Goal: Task Accomplishment & Management: Complete application form

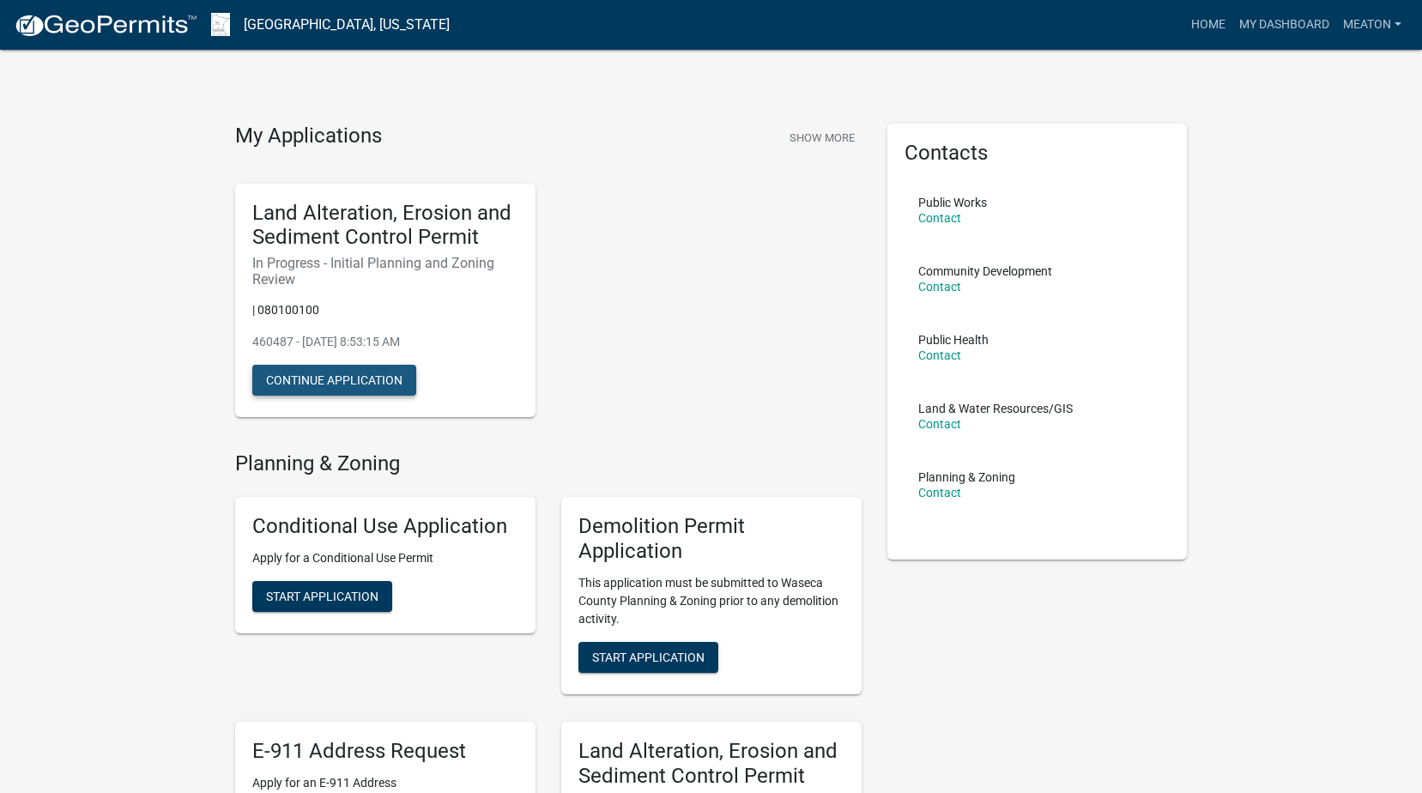
click at [364, 380] on button "Continue Application" at bounding box center [334, 380] width 164 height 31
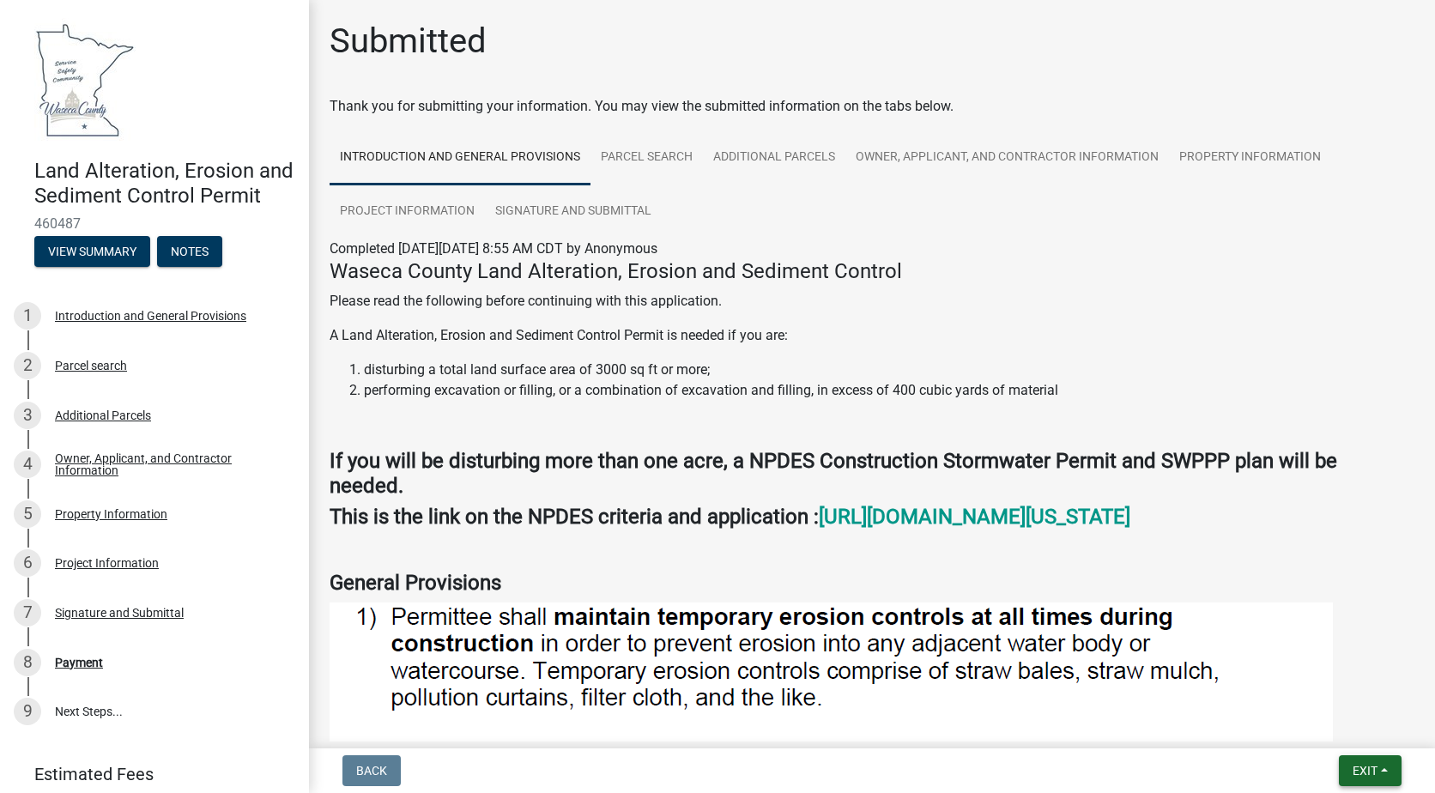
click at [1390, 771] on button "Exit" at bounding box center [1370, 770] width 63 height 31
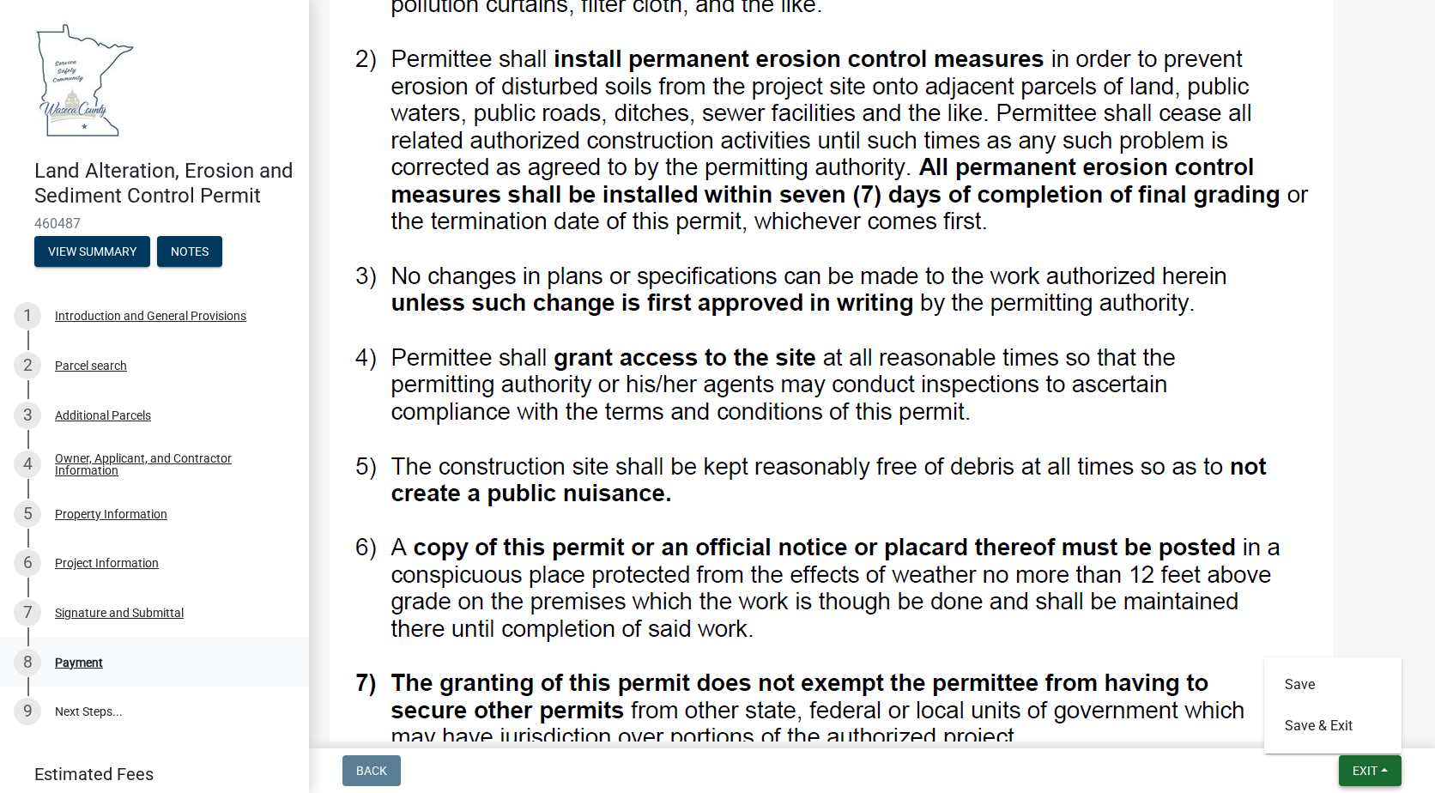
scroll to position [773, 0]
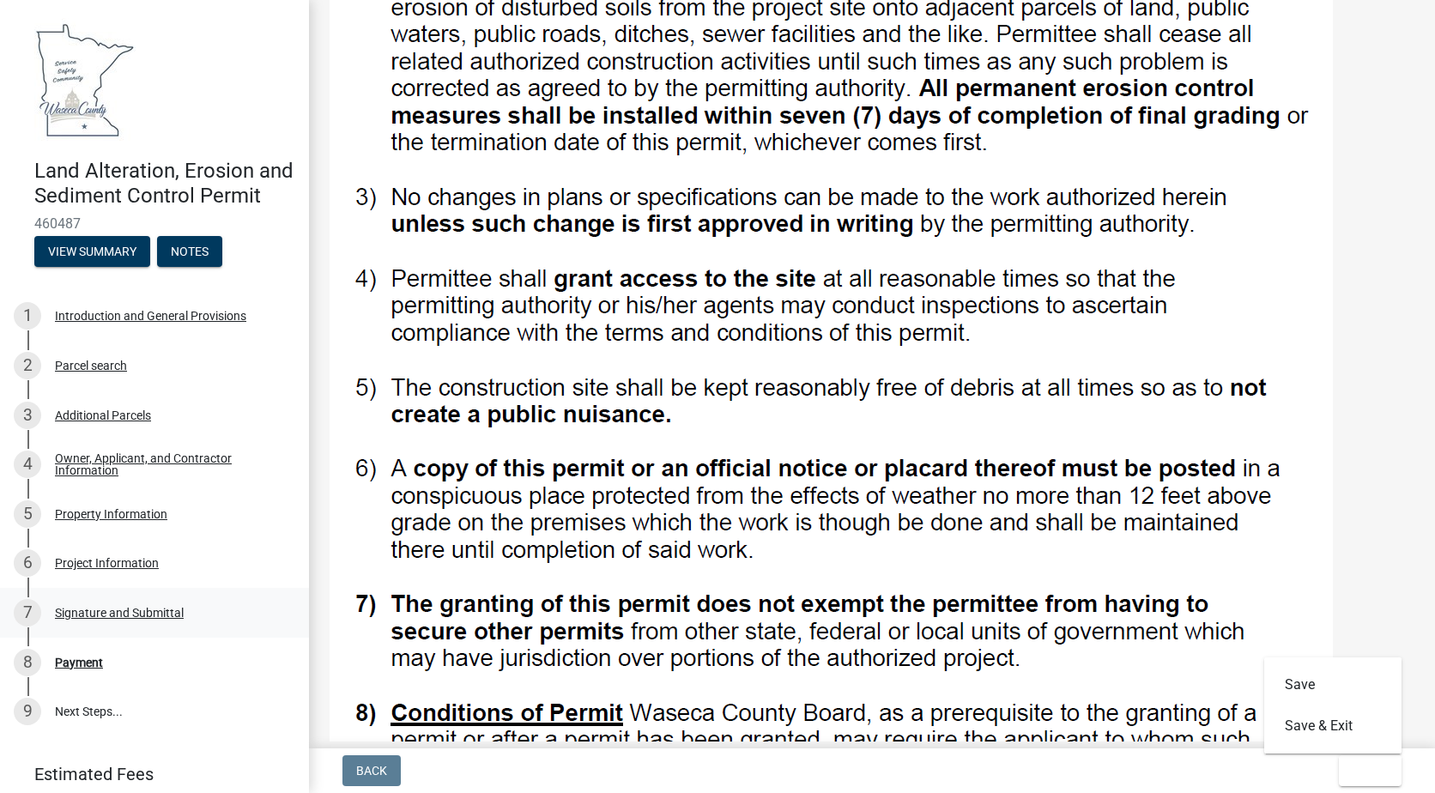
click at [149, 619] on div "Signature and Submittal" at bounding box center [119, 613] width 129 height 12
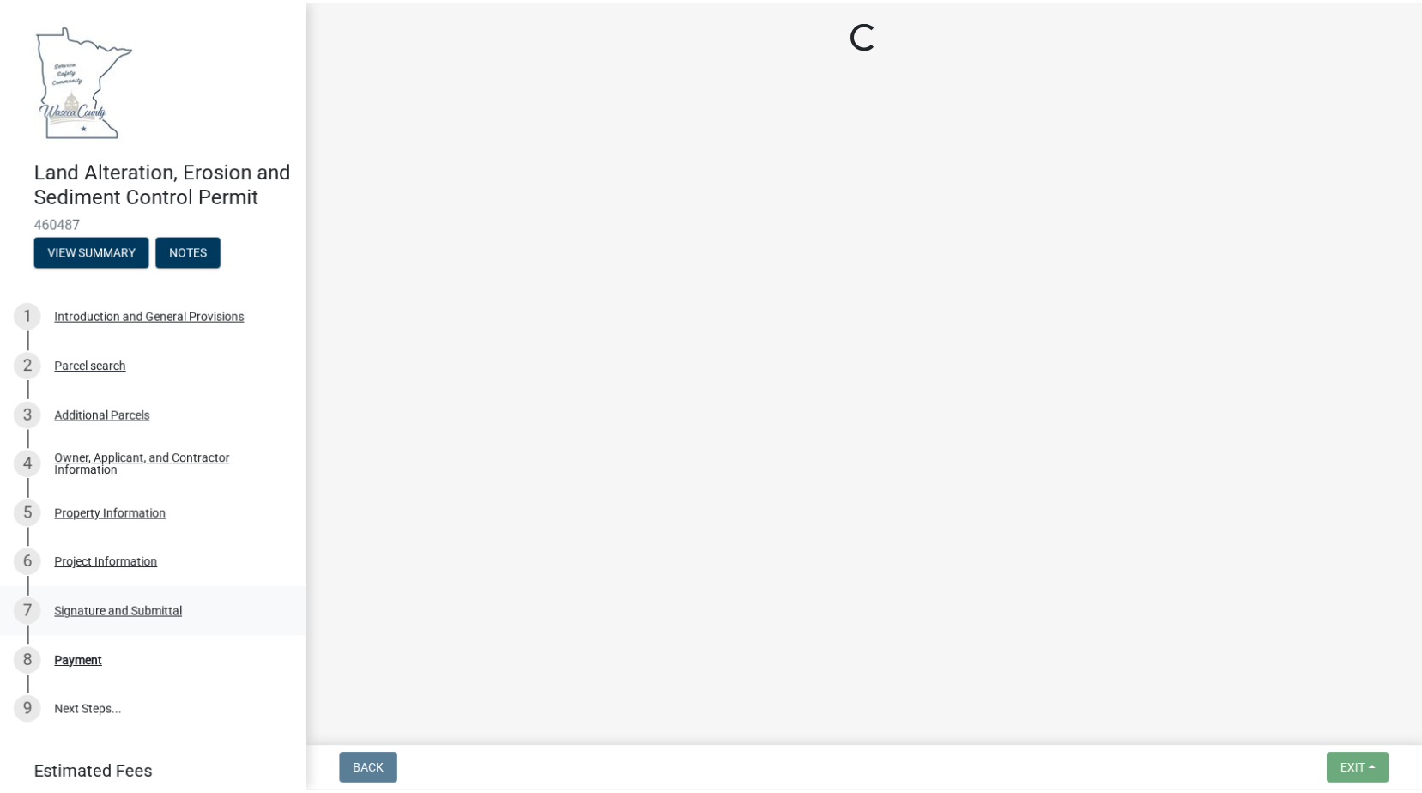
scroll to position [0, 0]
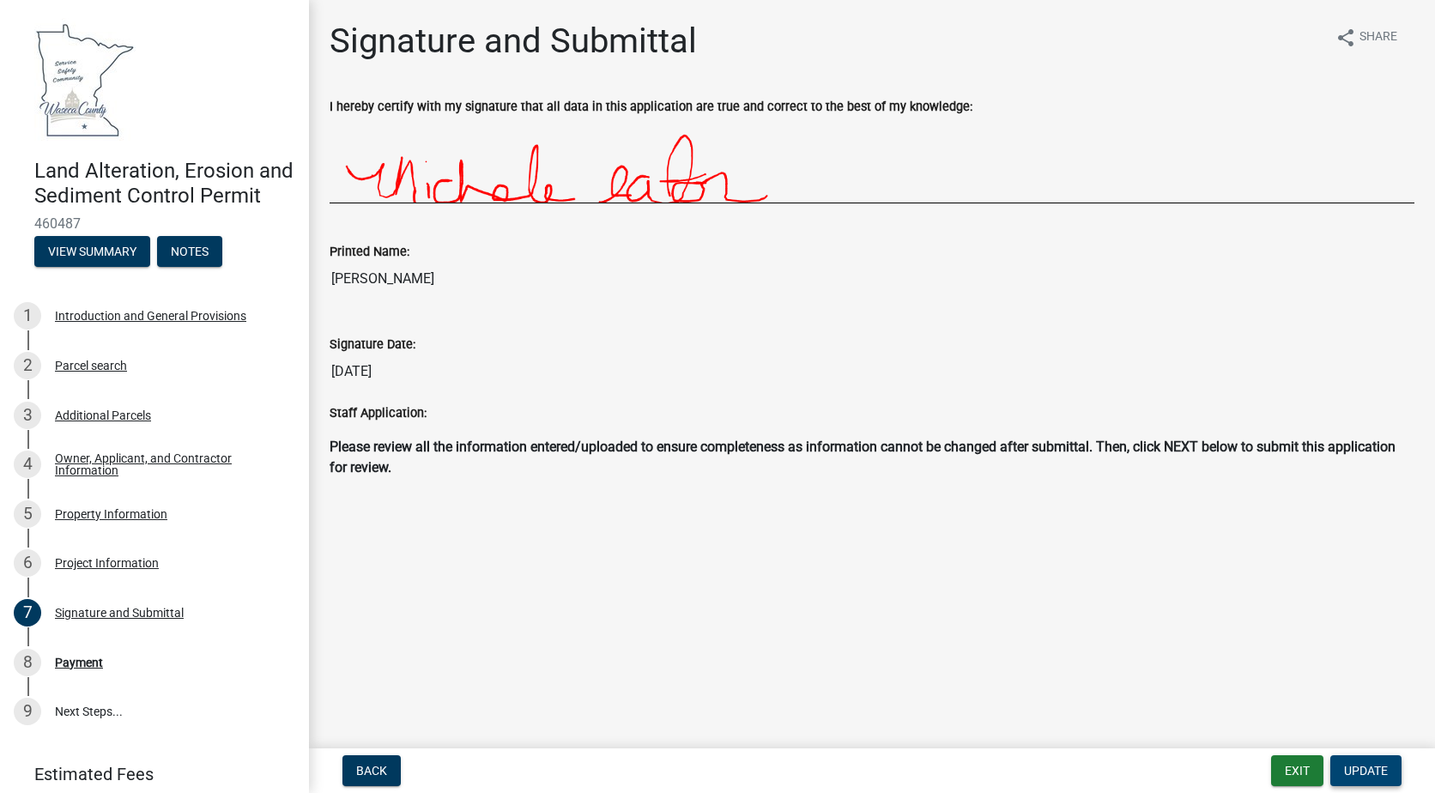
click at [1367, 767] on span "Update" at bounding box center [1366, 771] width 44 height 14
click at [1365, 773] on span "Update" at bounding box center [1366, 771] width 44 height 14
click at [82, 669] on div "Payment" at bounding box center [79, 663] width 48 height 12
click at [1295, 767] on button "Exit" at bounding box center [1297, 770] width 52 height 31
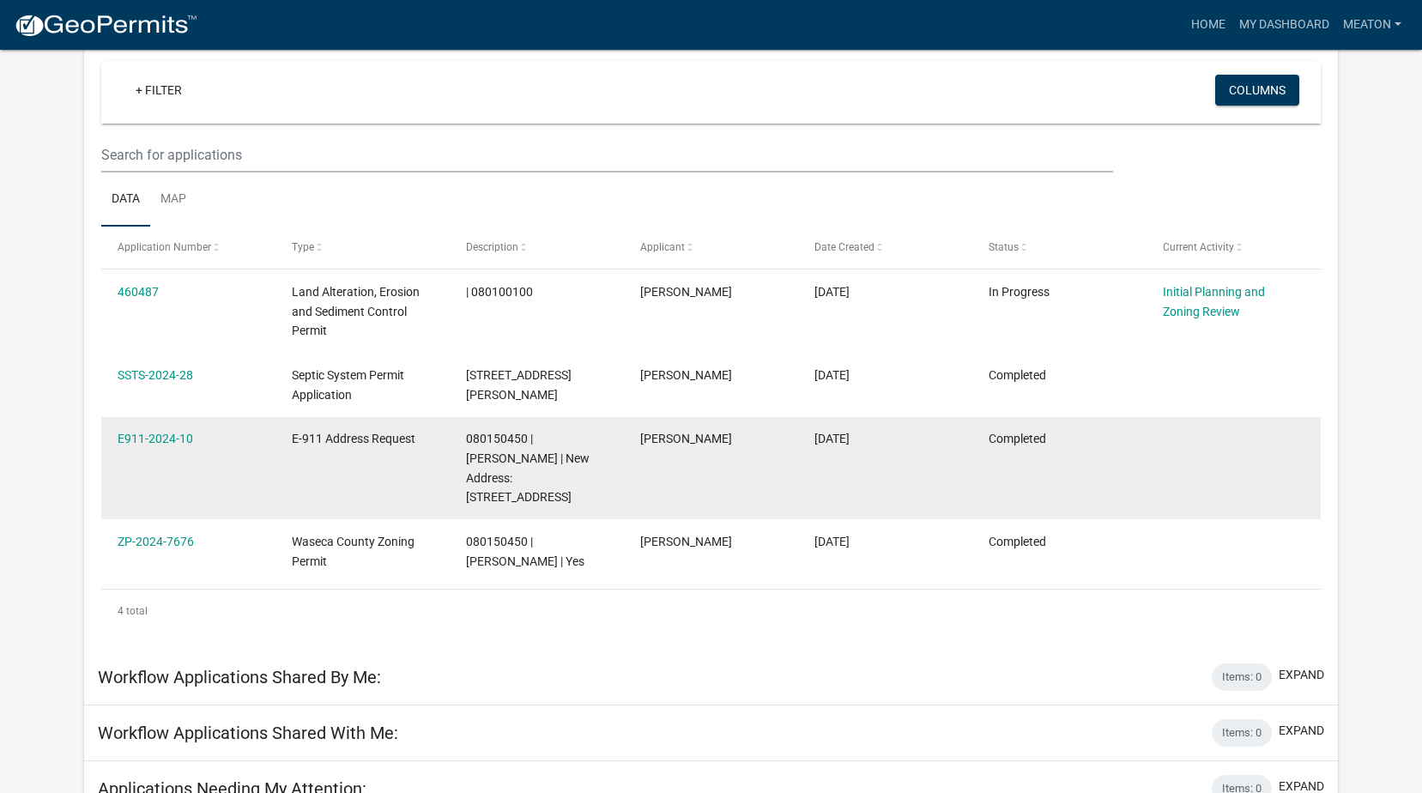
scroll to position [142, 0]
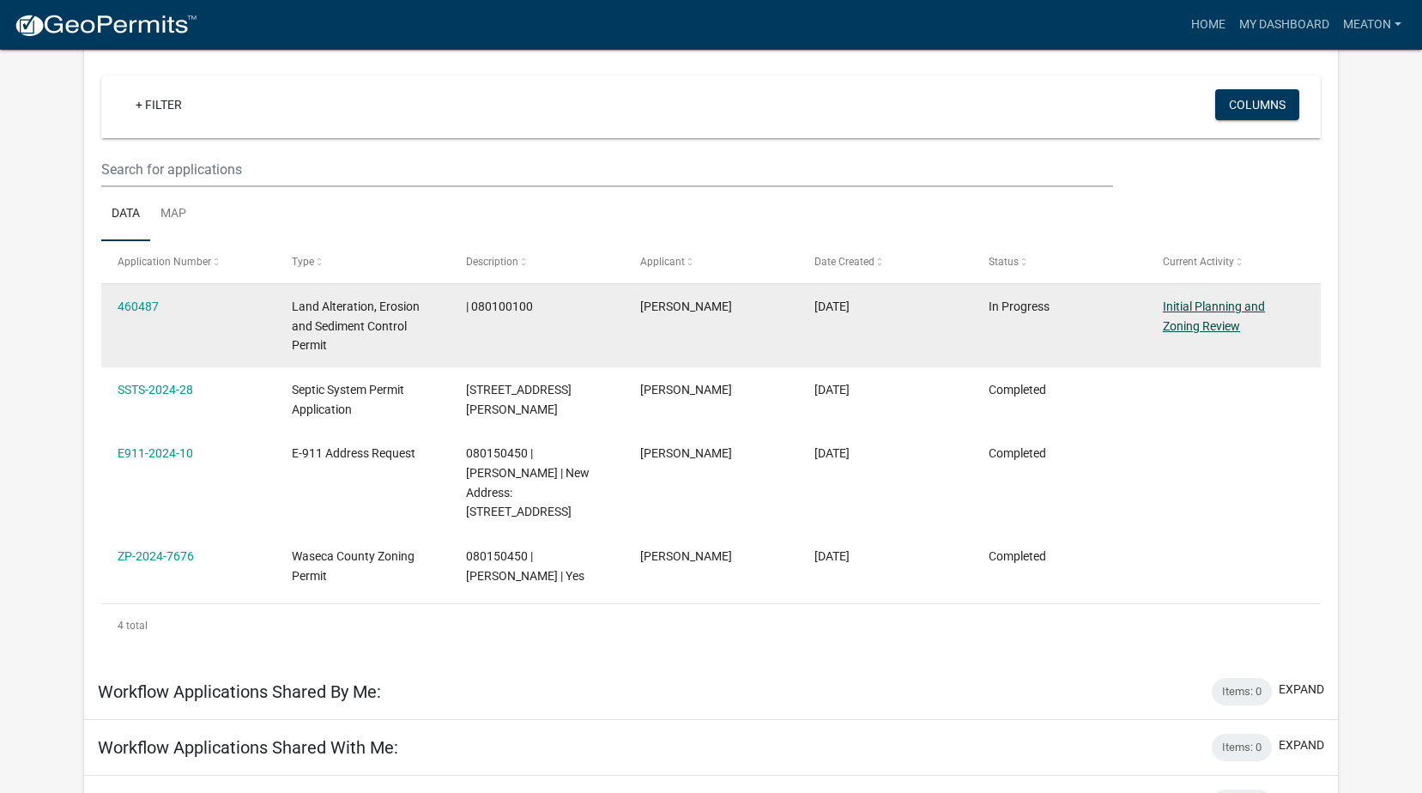
click at [1220, 324] on link "Initial Planning and Zoning Review" at bounding box center [1214, 316] width 102 height 33
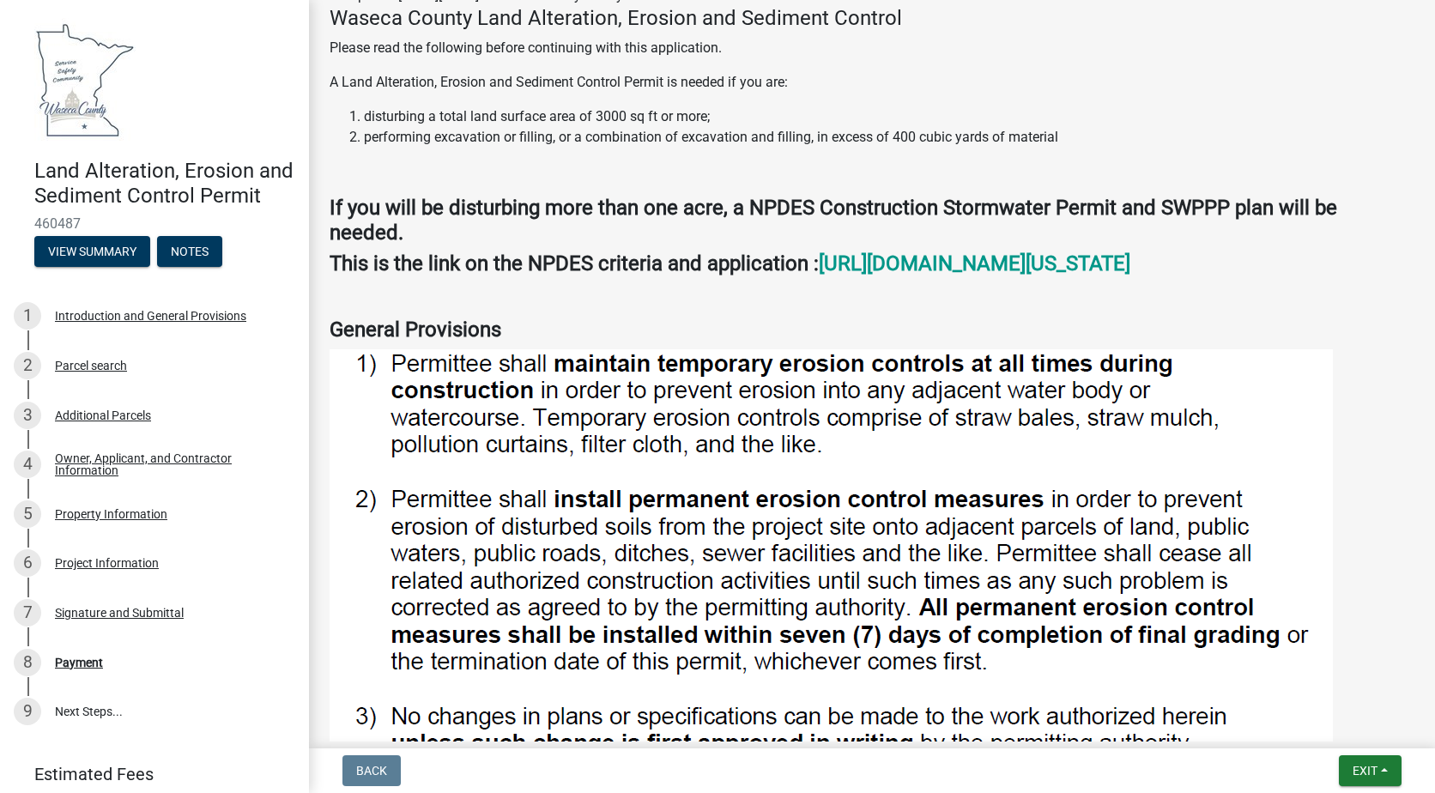
scroll to position [343, 0]
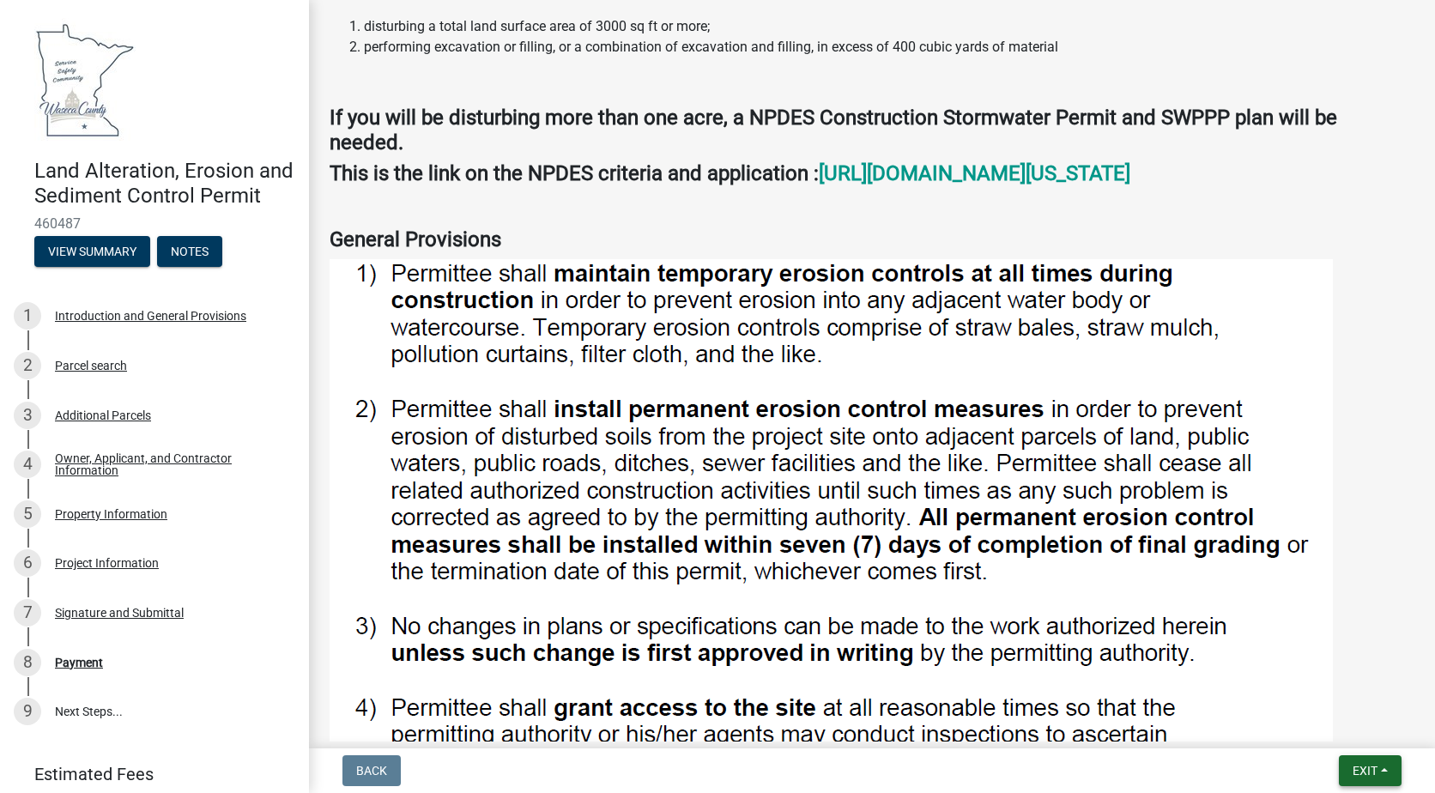
click at [1382, 774] on button "Exit" at bounding box center [1370, 770] width 63 height 31
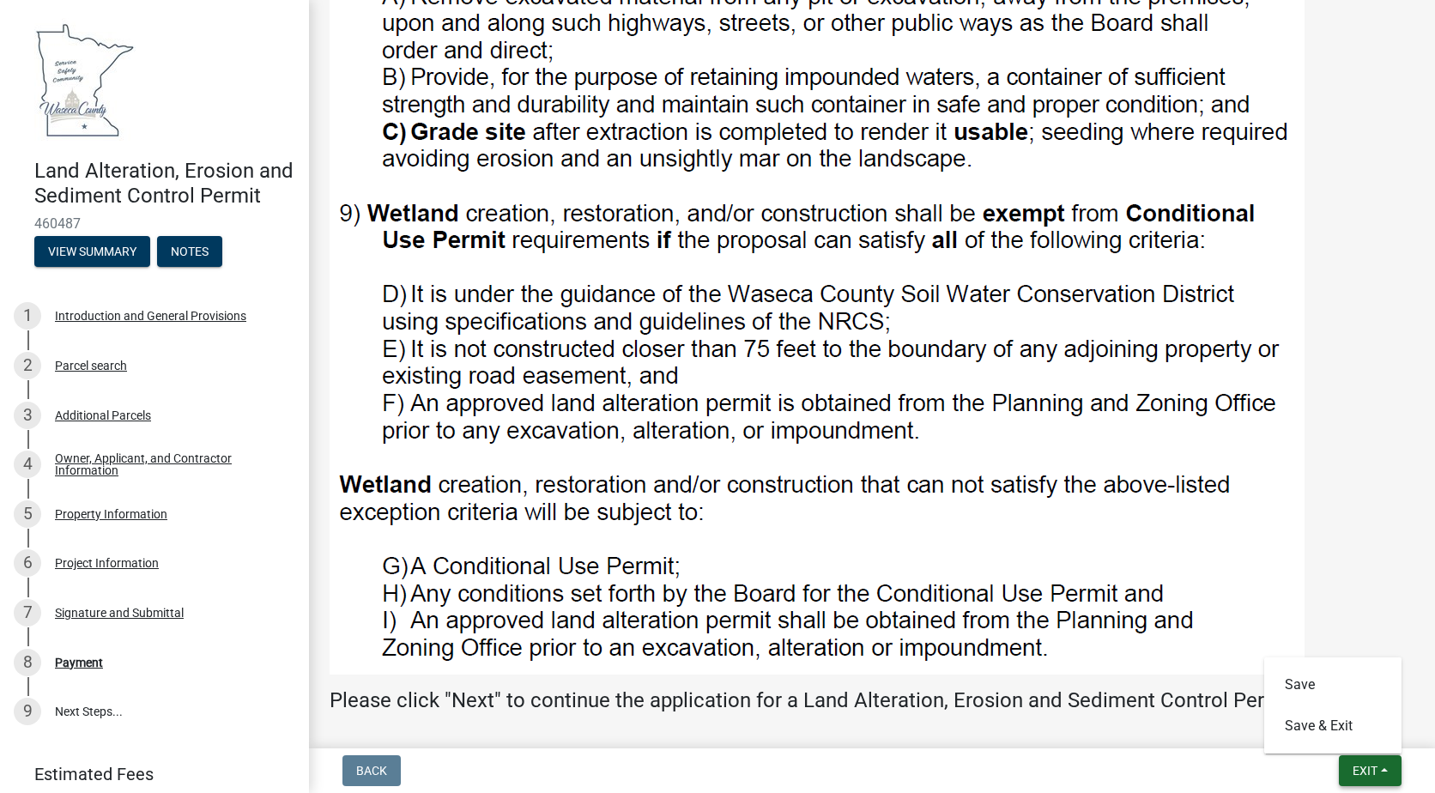
scroll to position [1955, 0]
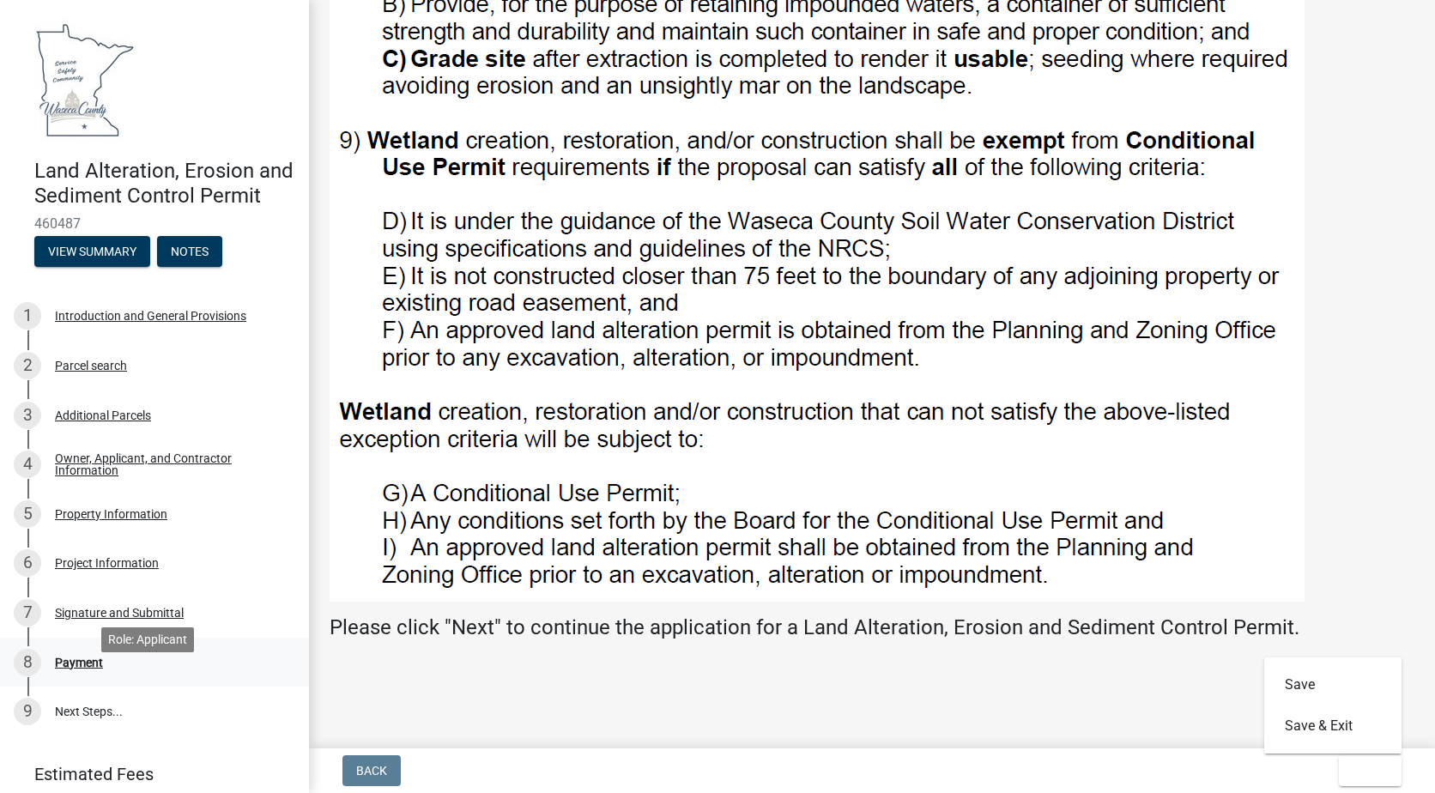
click at [65, 669] on div "Payment" at bounding box center [79, 663] width 48 height 12
click at [93, 737] on link "9 Next Steps..." at bounding box center [154, 712] width 309 height 50
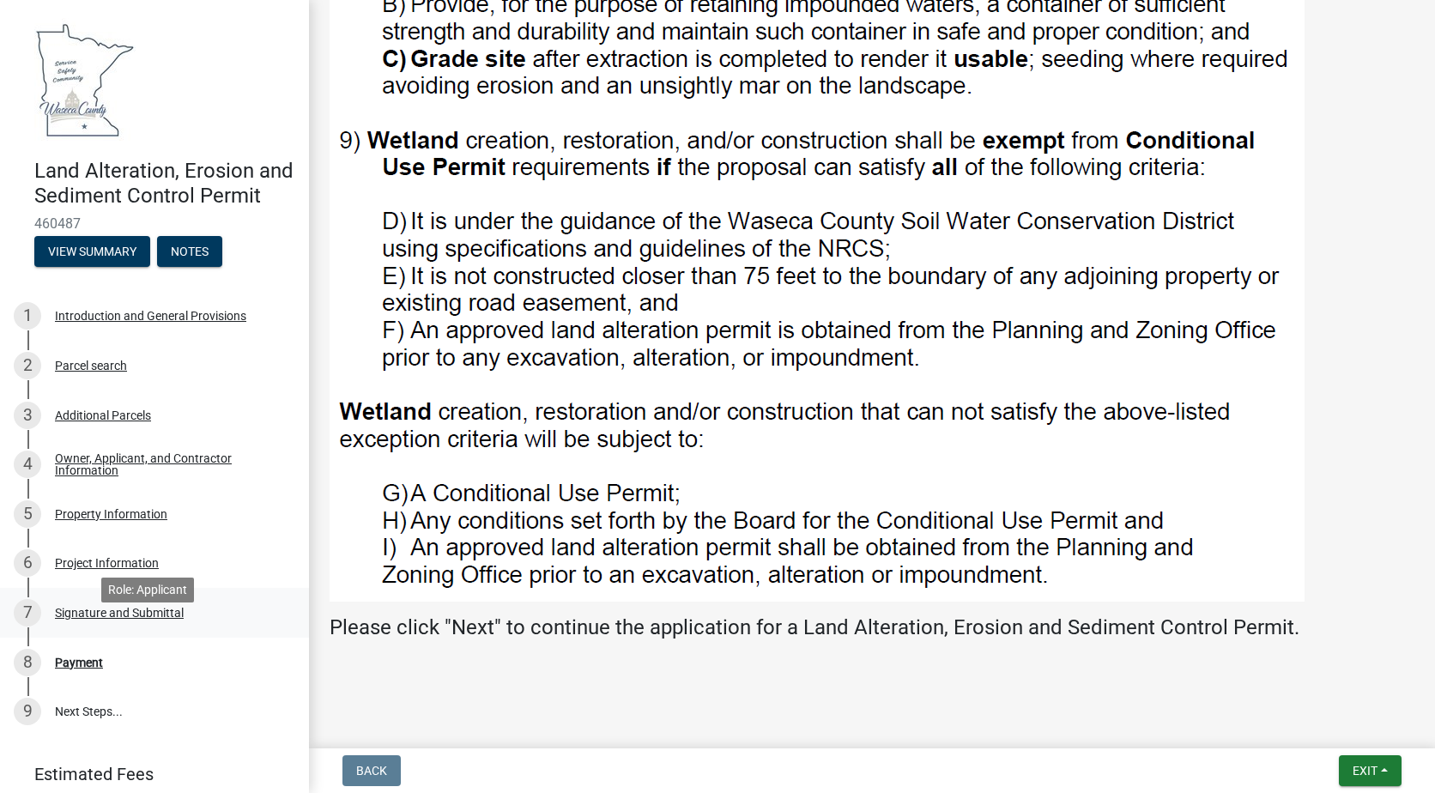
click at [112, 619] on div "Signature and Submittal" at bounding box center [119, 613] width 129 height 12
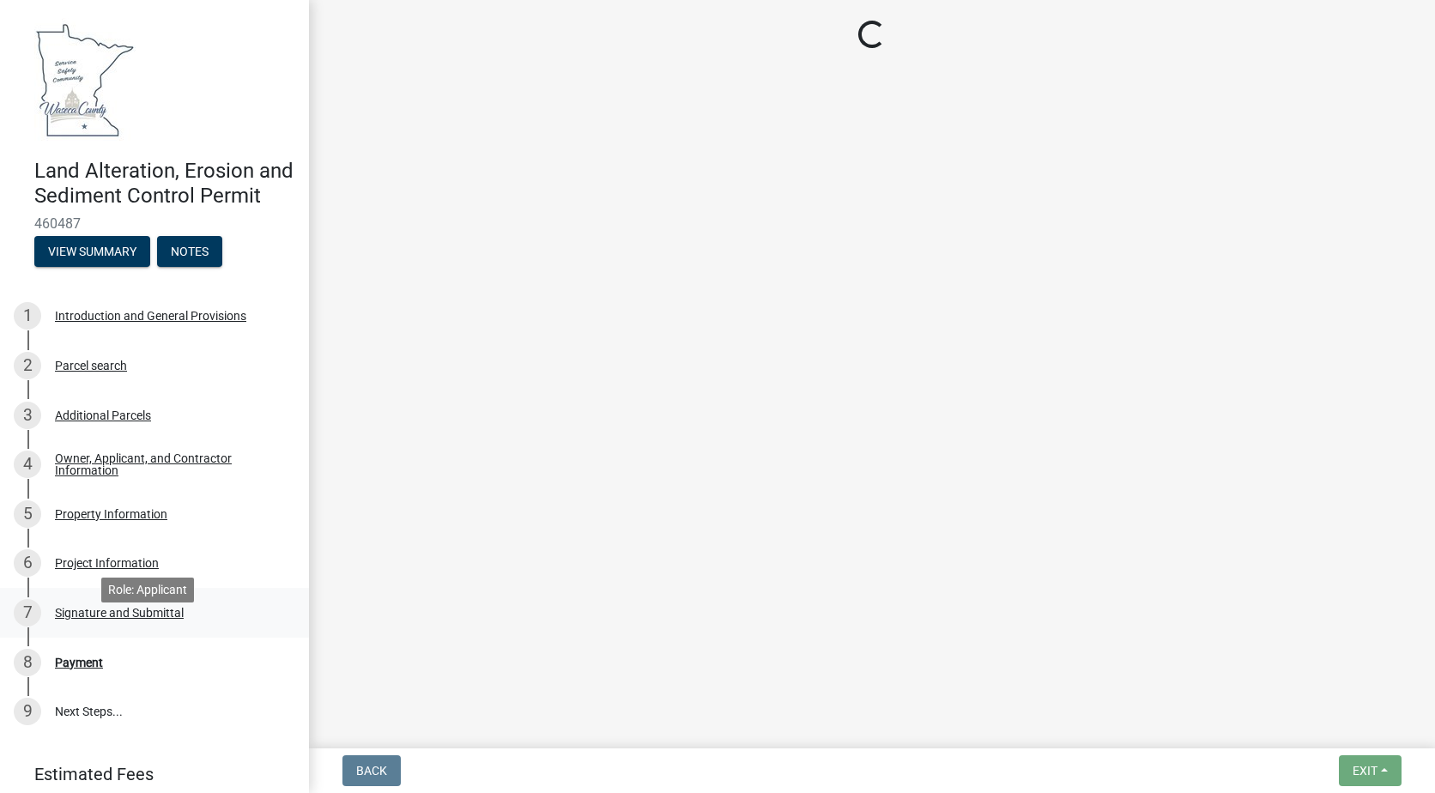
scroll to position [0, 0]
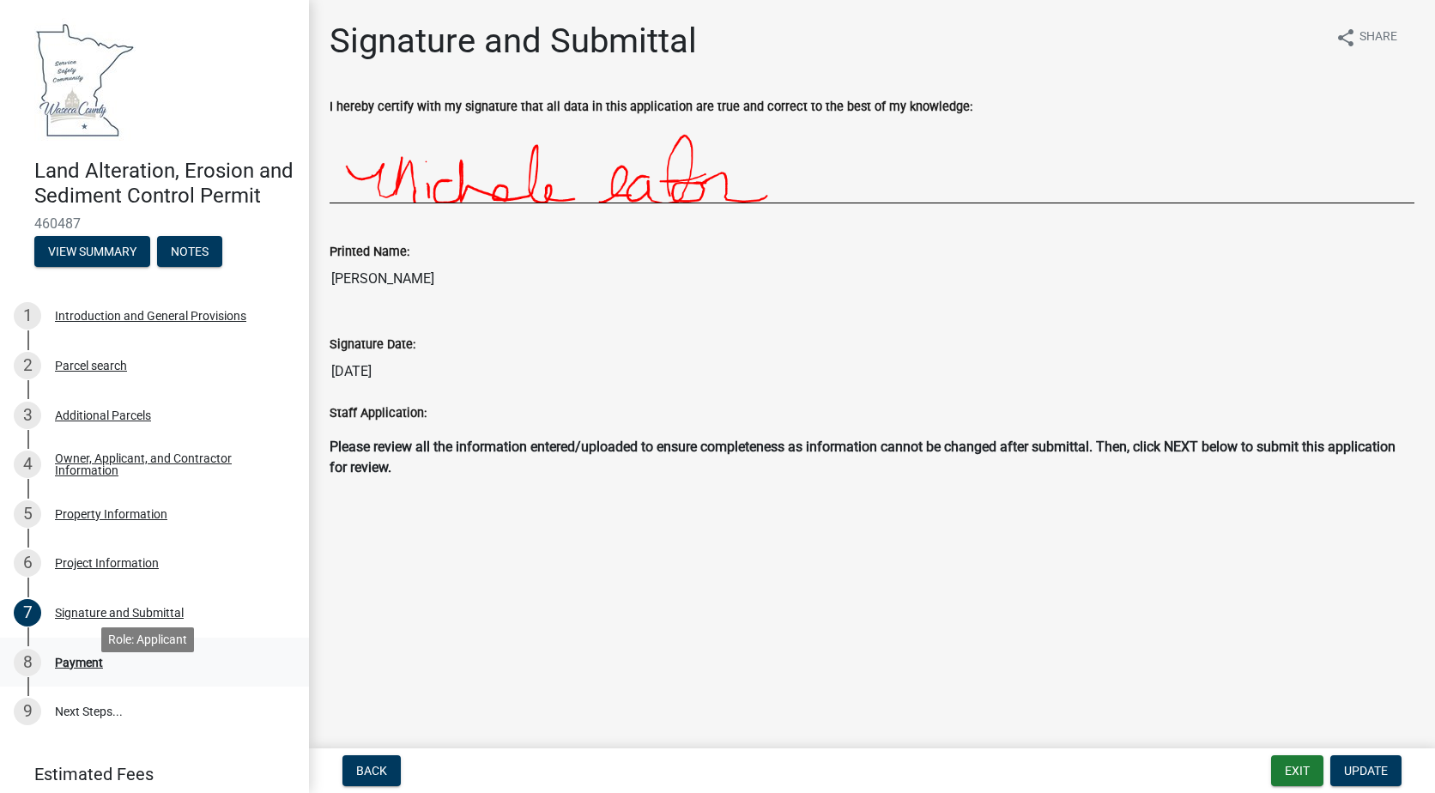
click at [65, 669] on div "Payment" at bounding box center [79, 663] width 48 height 12
click at [66, 669] on div "Payment" at bounding box center [79, 663] width 48 height 12
